Goal: Leave review/rating: Leave review/rating

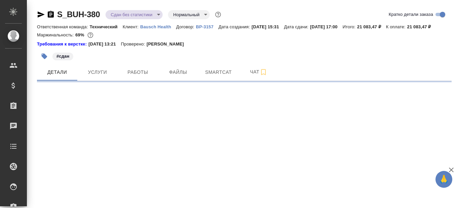
select select "RU"
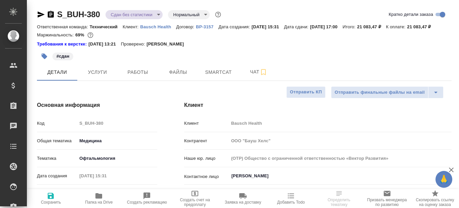
type textarea "x"
type input "[PERSON_NAME]"
type input "Переверзева Анна a.pereverzeva"
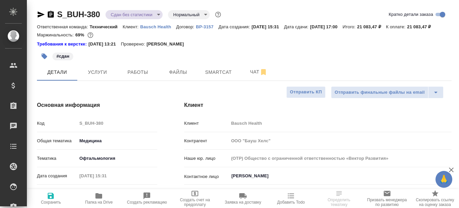
type textarea "x"
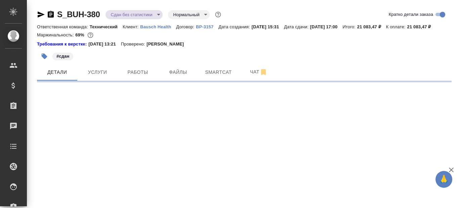
select select "RU"
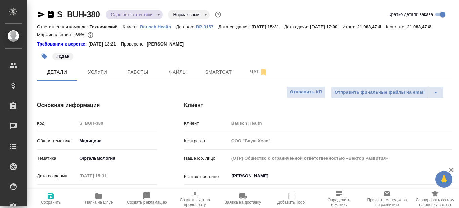
type textarea "x"
click at [139, 76] on span "Работы" at bounding box center [138, 72] width 32 height 8
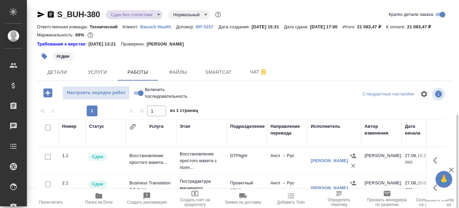
scroll to position [67, 0]
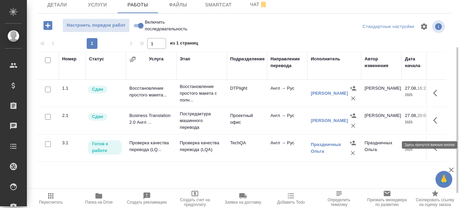
click at [436, 123] on icon "button" at bounding box center [436, 120] width 4 height 7
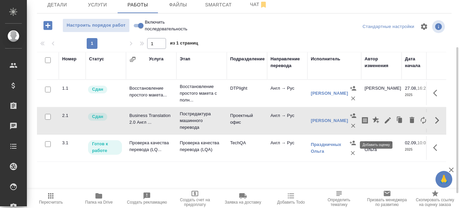
click at [377, 124] on icon "button" at bounding box center [377, 120] width 8 height 8
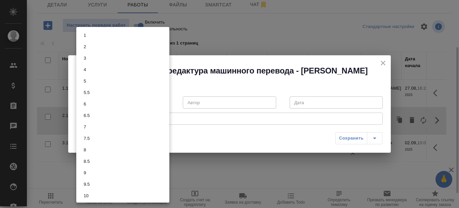
click at [163, 102] on body "🙏 .cls-1 fill:#fff; AWATERA Prazdnichnykh Olga Клиенты Спецификации Заказы 0 Ча…" at bounding box center [229, 104] width 459 height 208
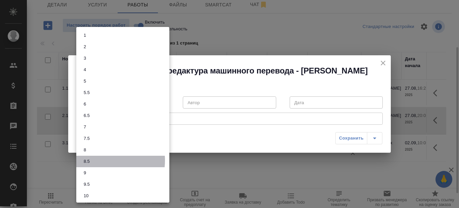
click at [104, 160] on li "8.5" at bounding box center [122, 160] width 93 height 11
type input "8.5"
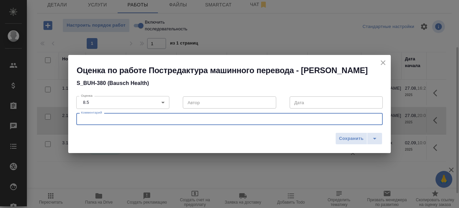
click at [120, 120] on textarea at bounding box center [229, 118] width 297 height 5
type textarea "j"
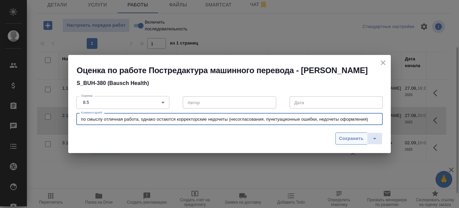
type textarea "по смыслу отличная работа, однако остаются корректорские недочеты (несогласован…"
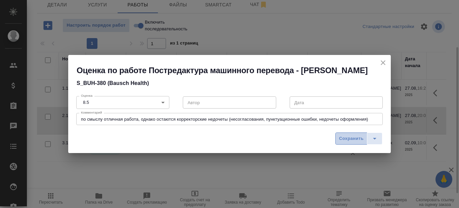
click at [351, 137] on span "Сохранить" at bounding box center [351, 139] width 25 height 8
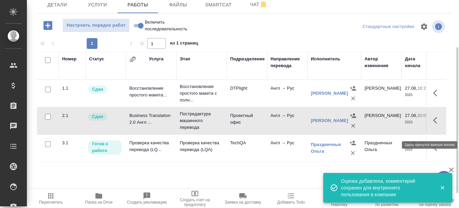
click at [437, 124] on icon "button" at bounding box center [438, 120] width 8 height 8
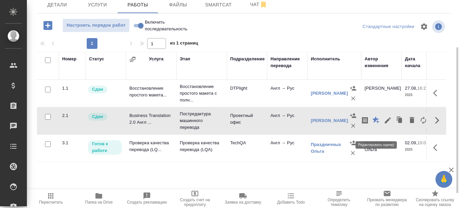
click at [375, 123] on icon "button" at bounding box center [376, 119] width 7 height 7
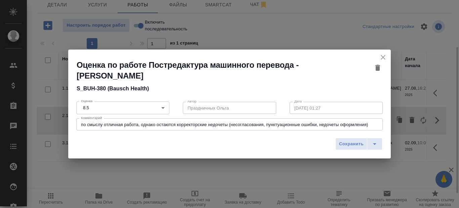
click at [166, 127] on div "по смыслу отличная работа, однако остаются корректорские недочеты (несогласован…" at bounding box center [229, 124] width 307 height 12
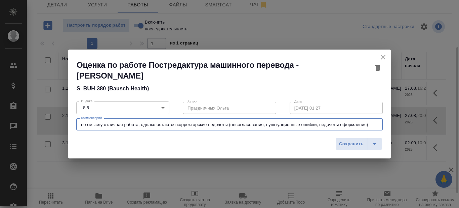
click at [374, 124] on textarea "по смыслу отличная работа, однако остаются корректорские недочеты (несогласован…" at bounding box center [229, 124] width 297 height 5
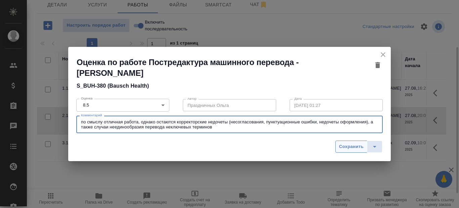
type textarea "по смыслу отличная работа, однако остаются корректорские недочеты (несогласован…"
click at [355, 147] on span "Сохранить" at bounding box center [351, 147] width 25 height 8
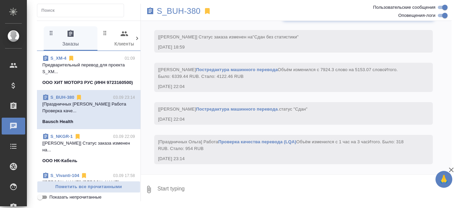
scroll to position [34, 0]
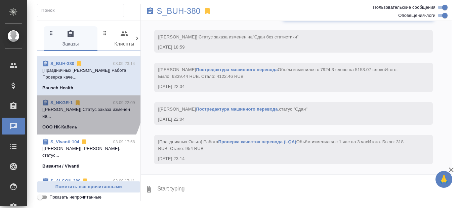
click at [65, 105] on link "S_NKGR-1" at bounding box center [61, 102] width 23 height 5
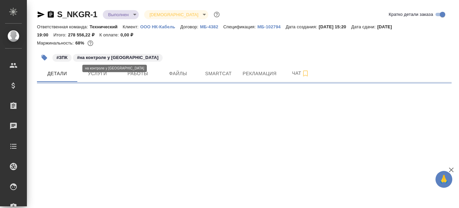
select select "RU"
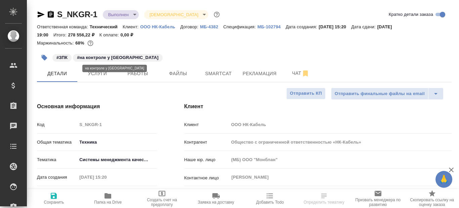
type textarea "x"
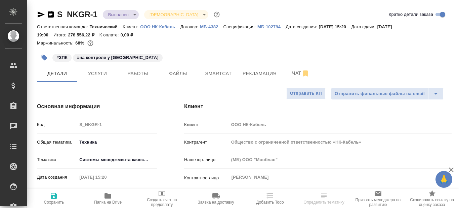
type textarea "x"
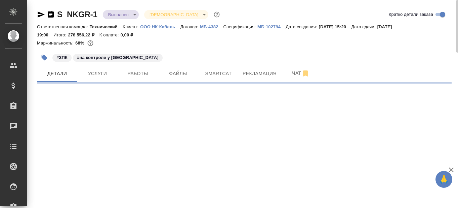
select select "RU"
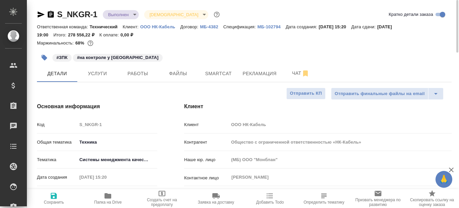
type textarea "x"
click at [49, 12] on icon "button" at bounding box center [51, 14] width 6 height 7
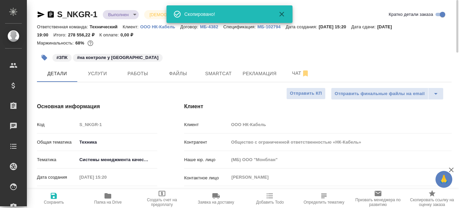
type textarea "x"
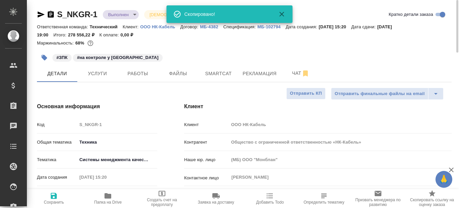
type textarea "x"
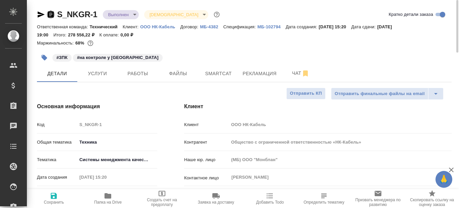
click at [51, 14] on icon "button" at bounding box center [51, 14] width 6 height 7
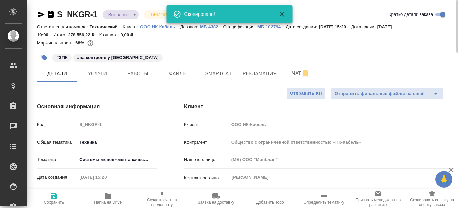
type textarea "x"
